Goal: Register for event/course: Sign up to attend an event or enroll in a course

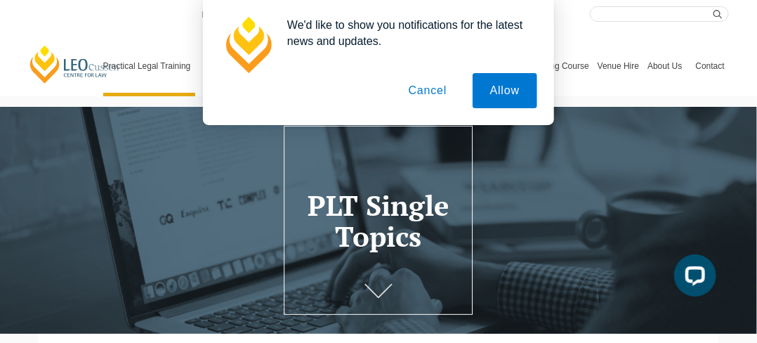
click at [416, 91] on button "Cancel" at bounding box center [428, 90] width 74 height 35
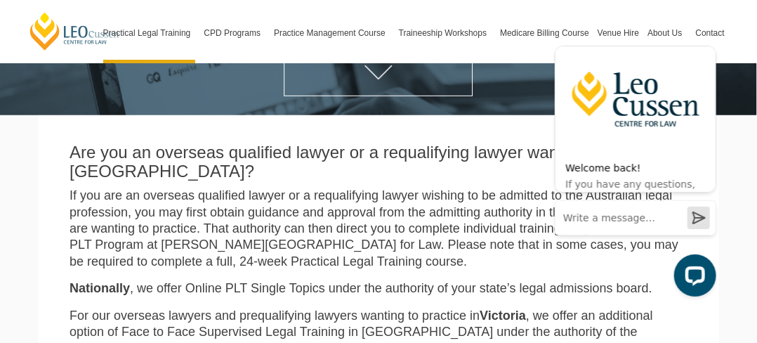
scroll to position [247, 0]
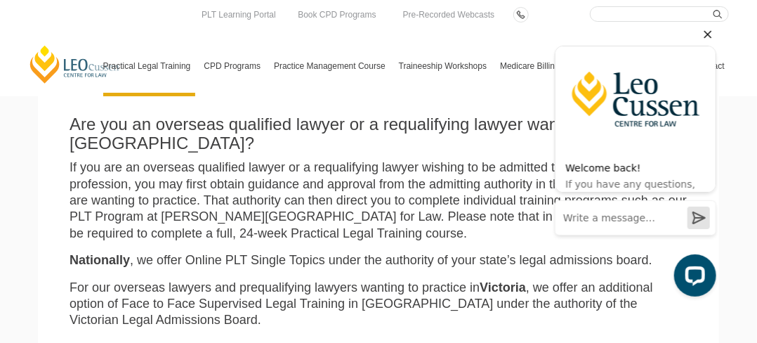
click at [707, 34] on icon "Hide greeting" at bounding box center [707, 33] width 17 height 17
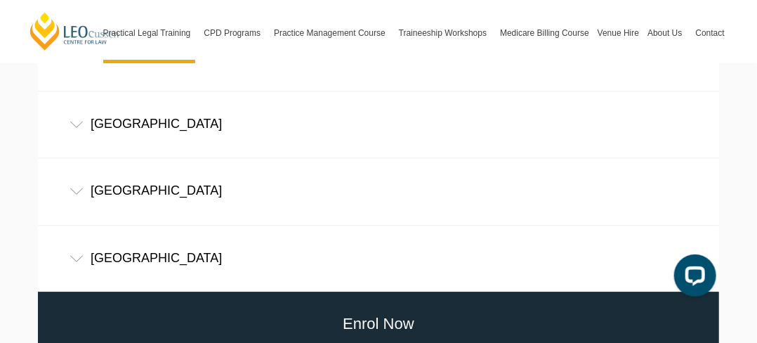
scroll to position [1089, 0]
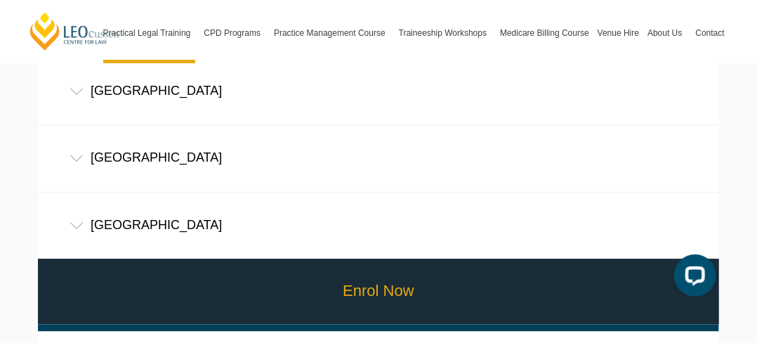
click at [379, 258] on link "Enrol Now" at bounding box center [378, 290] width 688 height 65
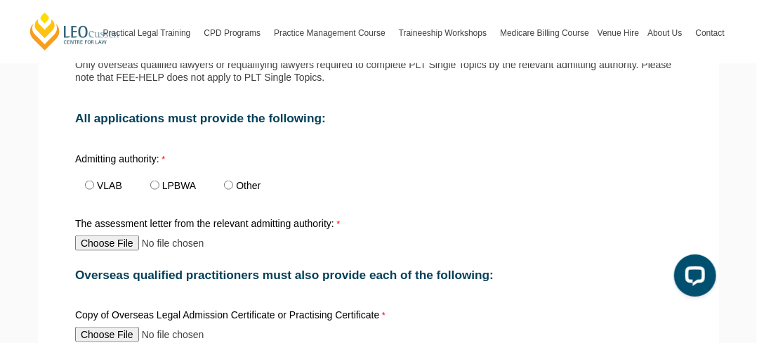
scroll to position [510, 0]
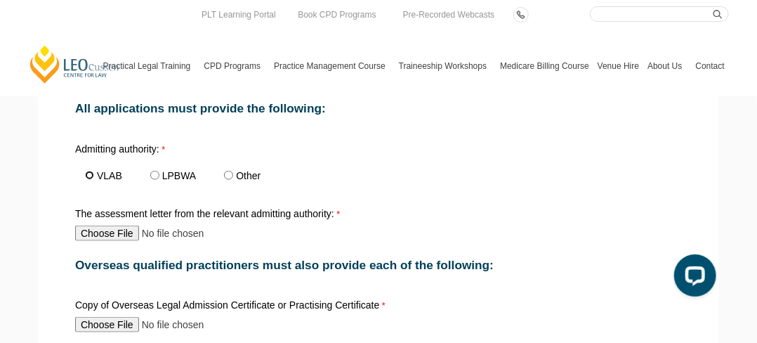
click at [89, 171] on input "VLAB" at bounding box center [89, 175] width 9 height 9
radio input "true"
click at [230, 171] on input "Other" at bounding box center [228, 175] width 9 height 9
radio input "true"
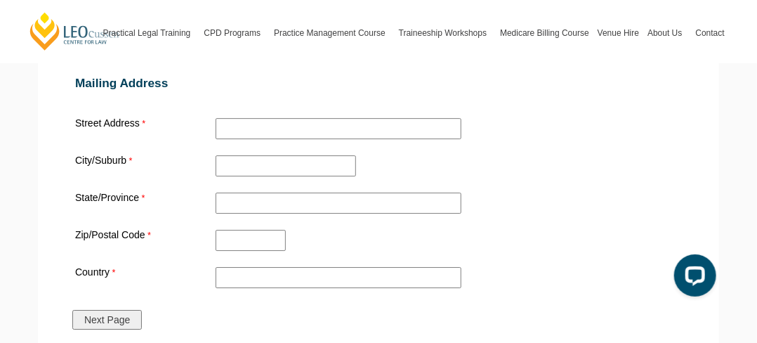
scroll to position [1525, 0]
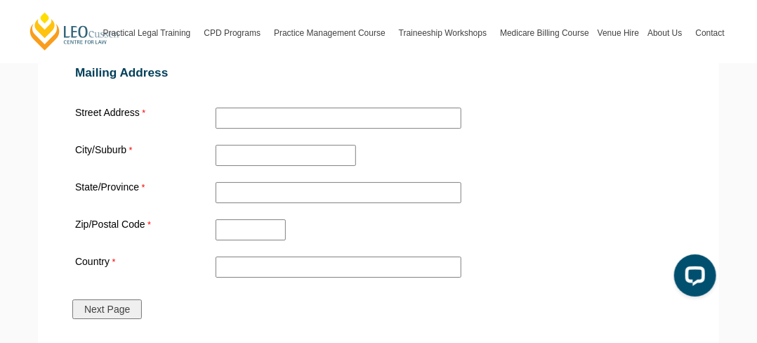
click at [107, 299] on input "Next Page" at bounding box center [107, 309] width 70 height 20
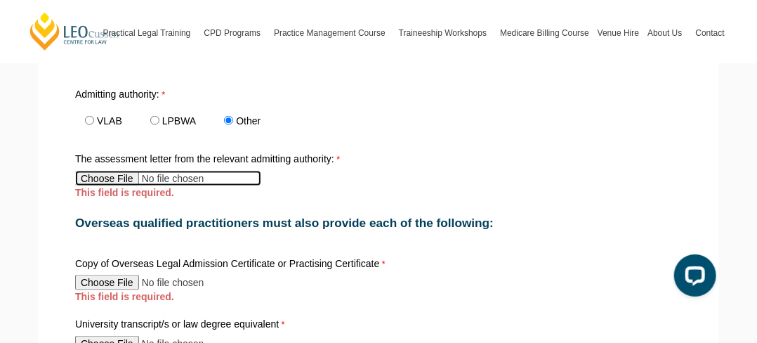
scroll to position [582, 0]
